Goal: Information Seeking & Learning: Learn about a topic

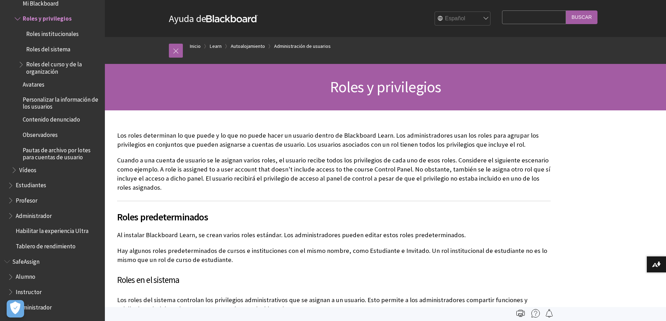
click at [46, 47] on span "Roles del sistema" at bounding box center [48, 47] width 44 height 9
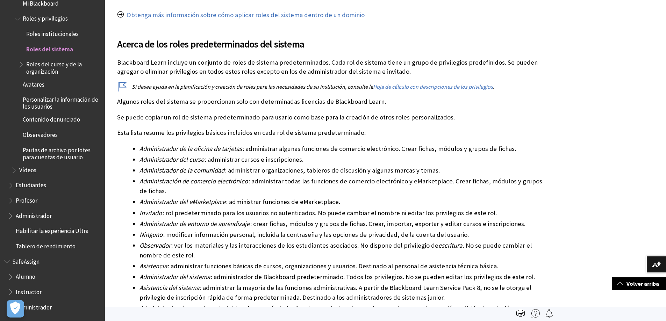
scroll to position [814, 0]
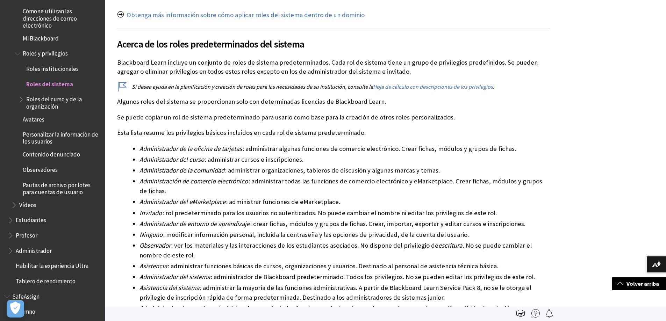
click at [52, 98] on span "Roles del curso y de la organización" at bounding box center [63, 102] width 74 height 16
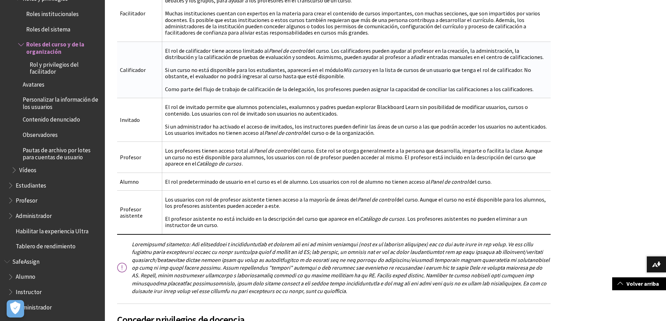
scroll to position [455, 0]
